Goal: Navigation & Orientation: Find specific page/section

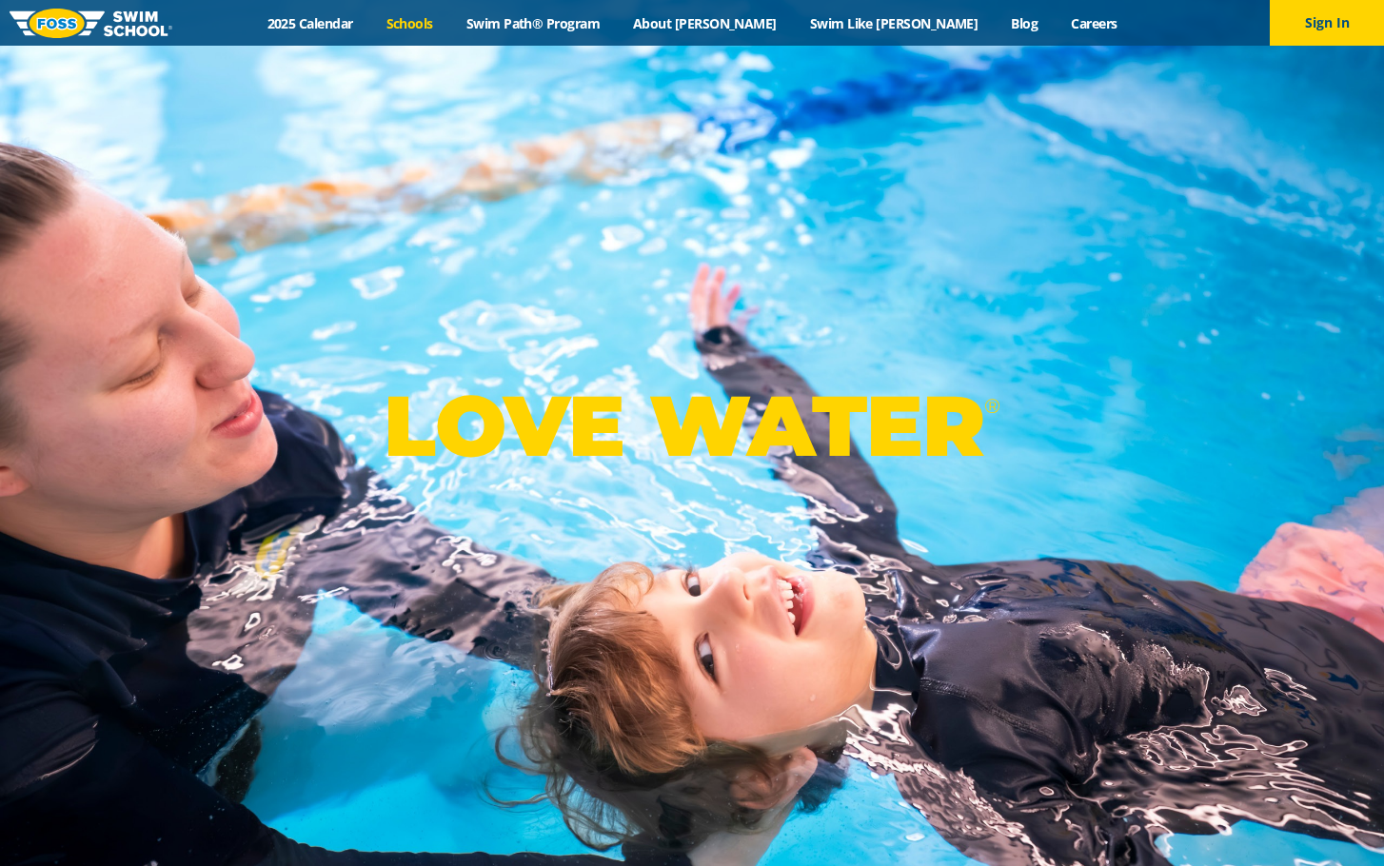
click at [449, 22] on link "Schools" at bounding box center [409, 23] width 80 height 18
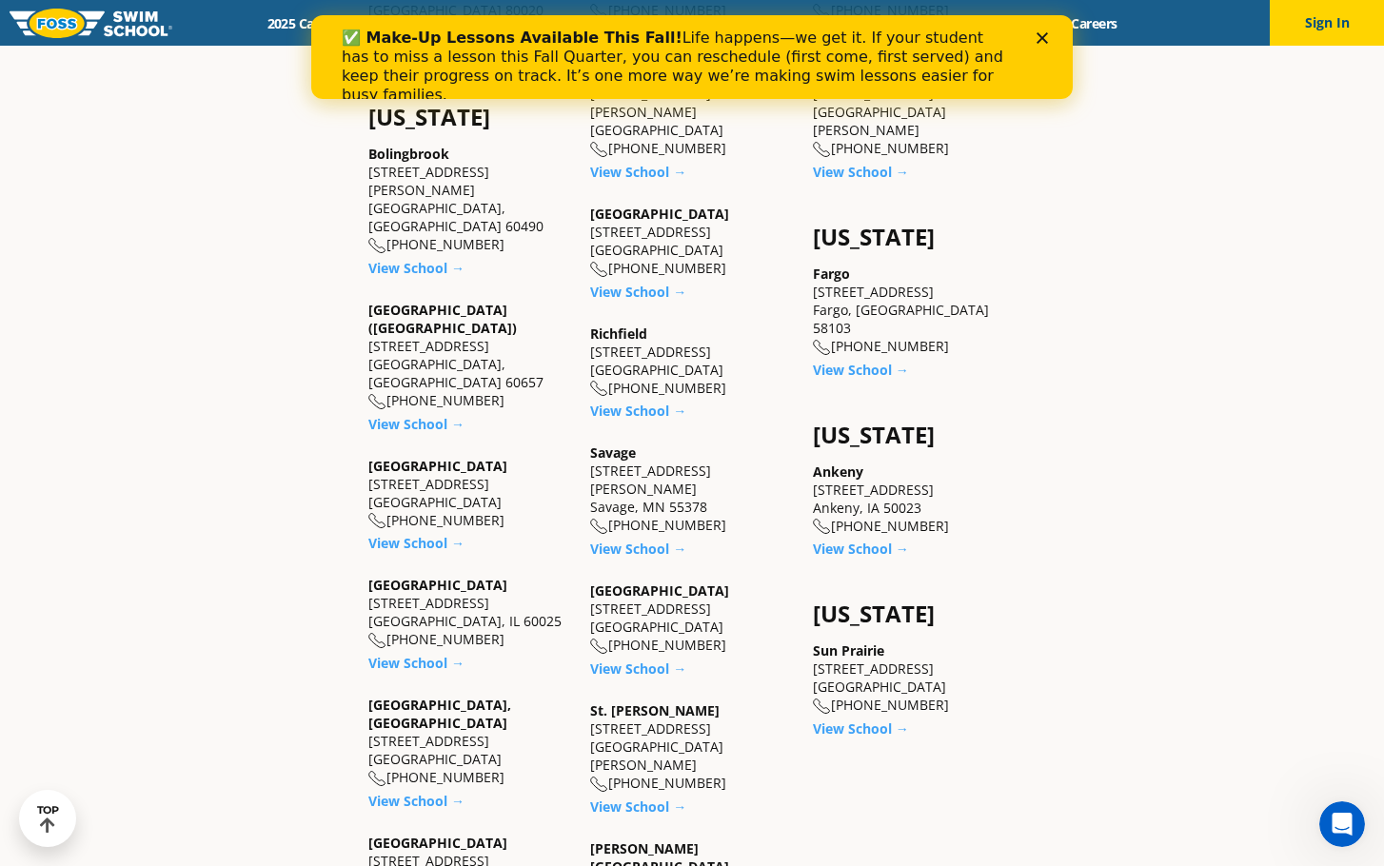
scroll to position [1332, 0]
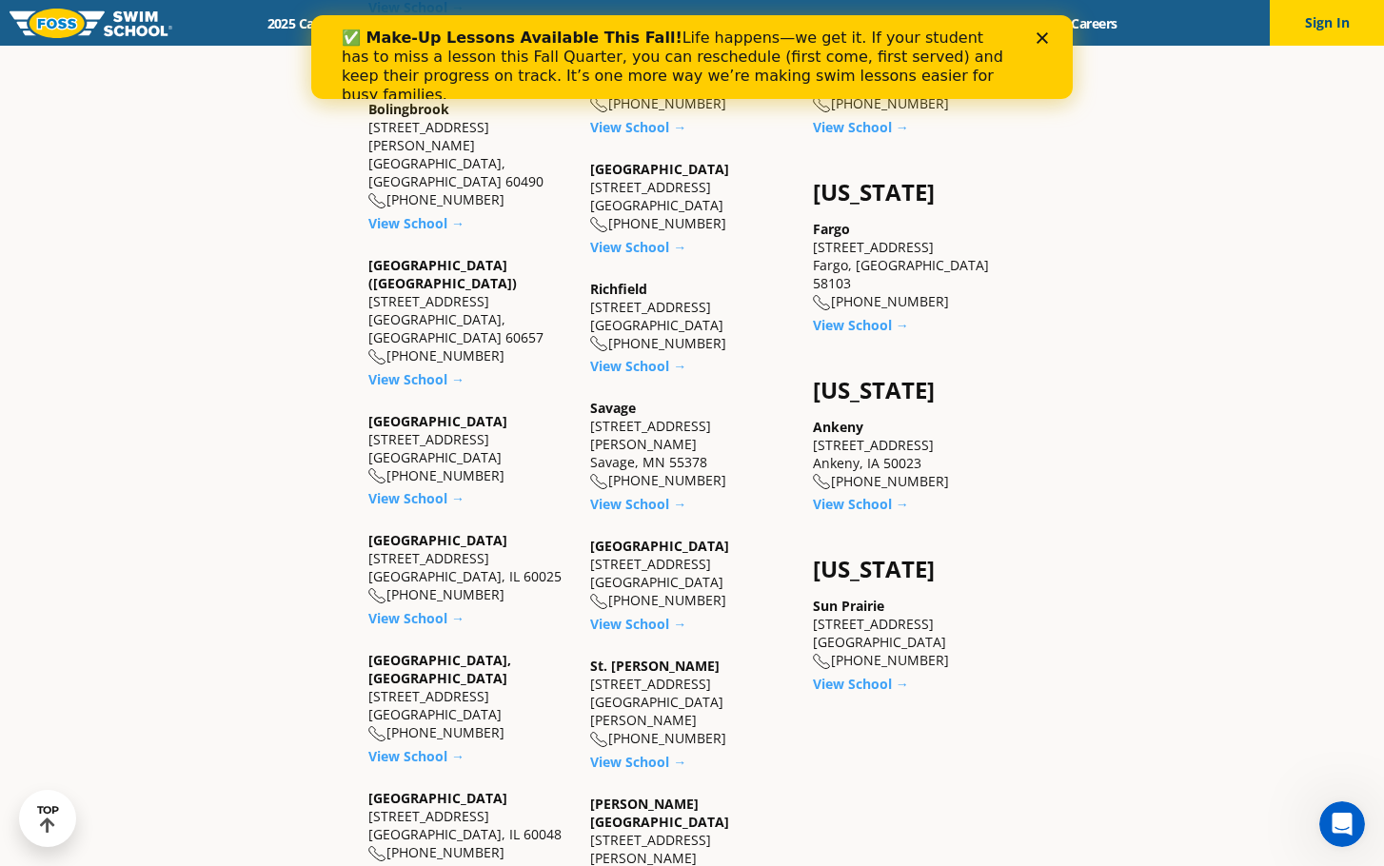
click at [1037, 471] on section "[US_STATE] [GEOGRAPHIC_DATA] [STREET_ADDRESS][PERSON_NAME] [PHONE_NUMBER] View …" at bounding box center [692, 394] width 1142 height 1838
click at [933, 836] on div "[US_STATE] Ballwin [STREET_ADDRESS] [PHONE_NUMBER] View School → Creve Coeur [S…" at bounding box center [914, 394] width 222 height 1838
